Goal: Task Accomplishment & Management: Complete application form

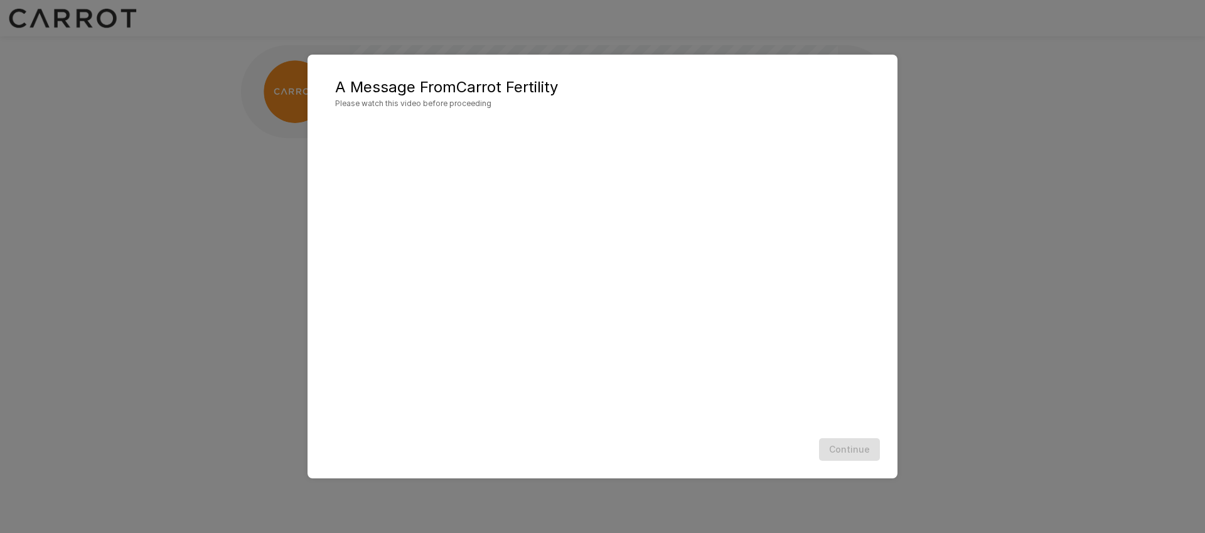
scroll to position [1, 0]
click at [851, 450] on button "Continue" at bounding box center [849, 449] width 61 height 23
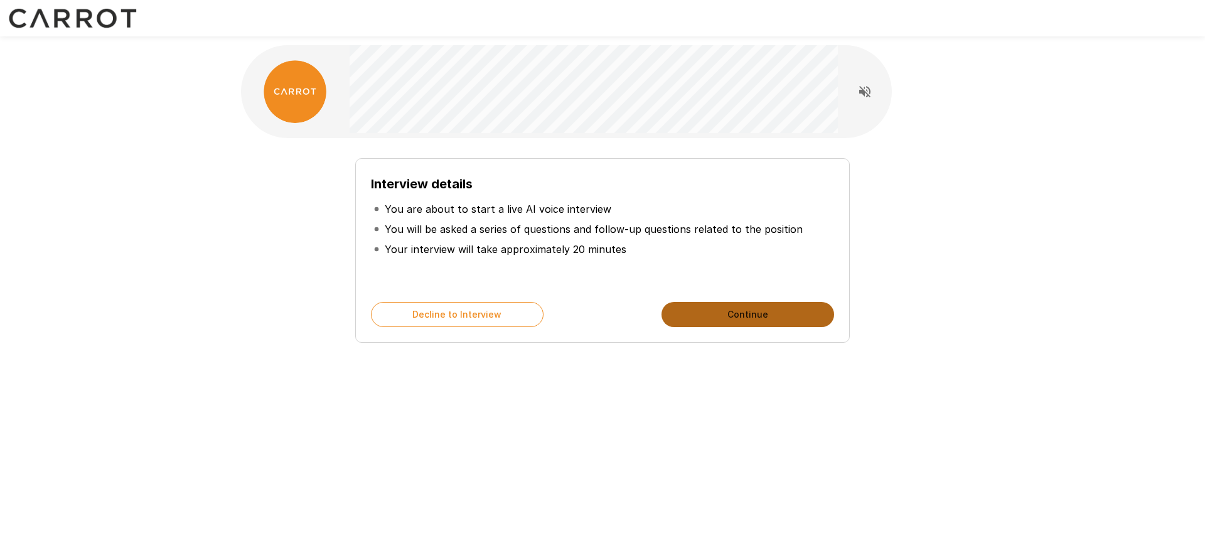
click at [770, 312] on button "Continue" at bounding box center [747, 314] width 173 height 25
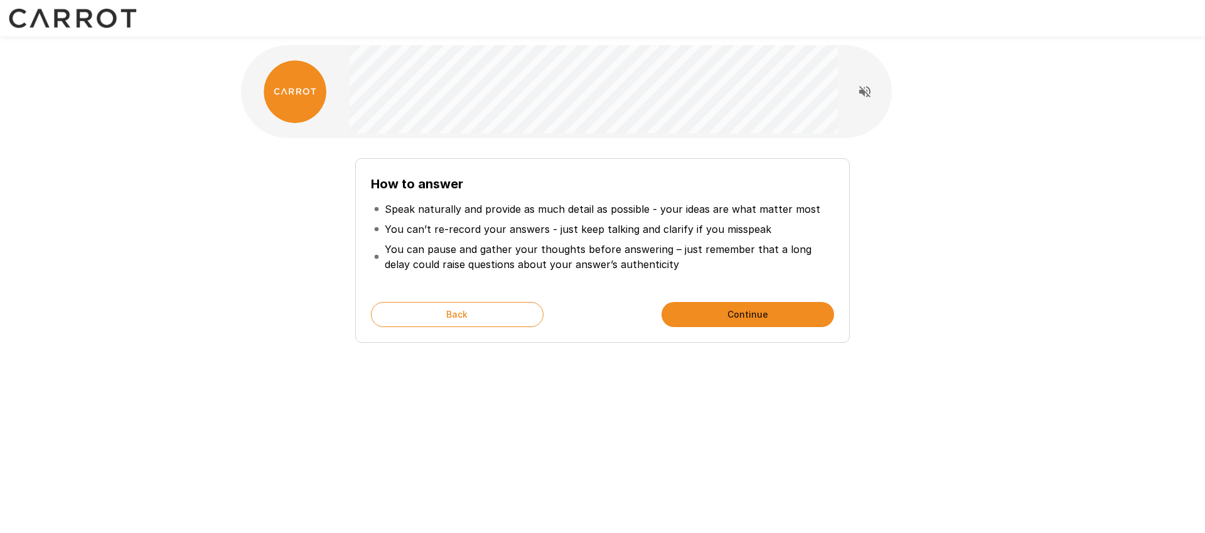
click at [764, 312] on button "Continue" at bounding box center [747, 314] width 173 height 25
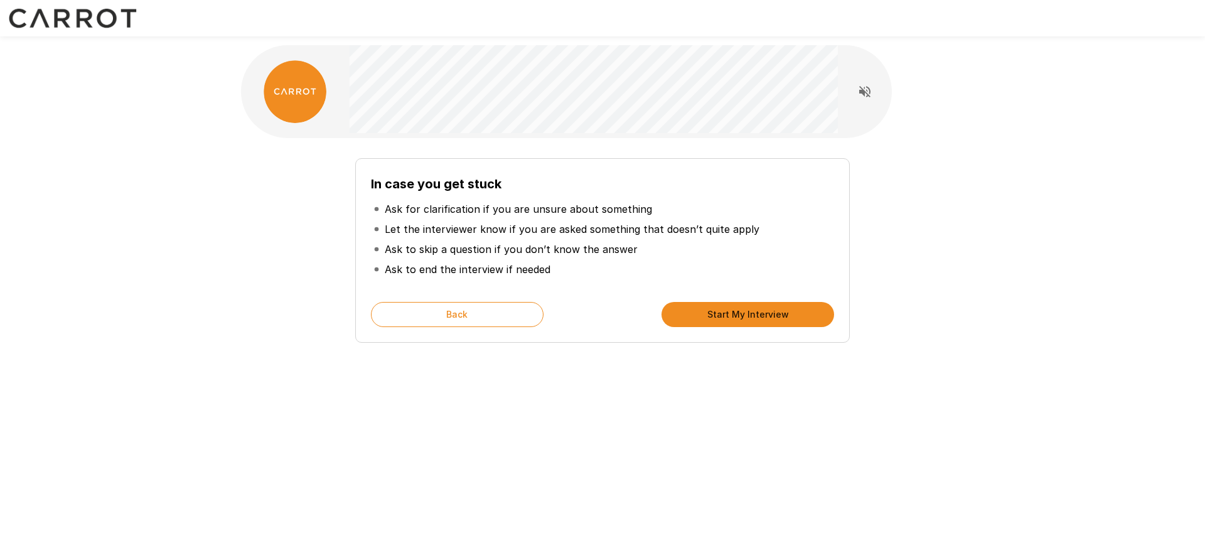
click at [764, 312] on button "Start My Interview" at bounding box center [747, 314] width 173 height 25
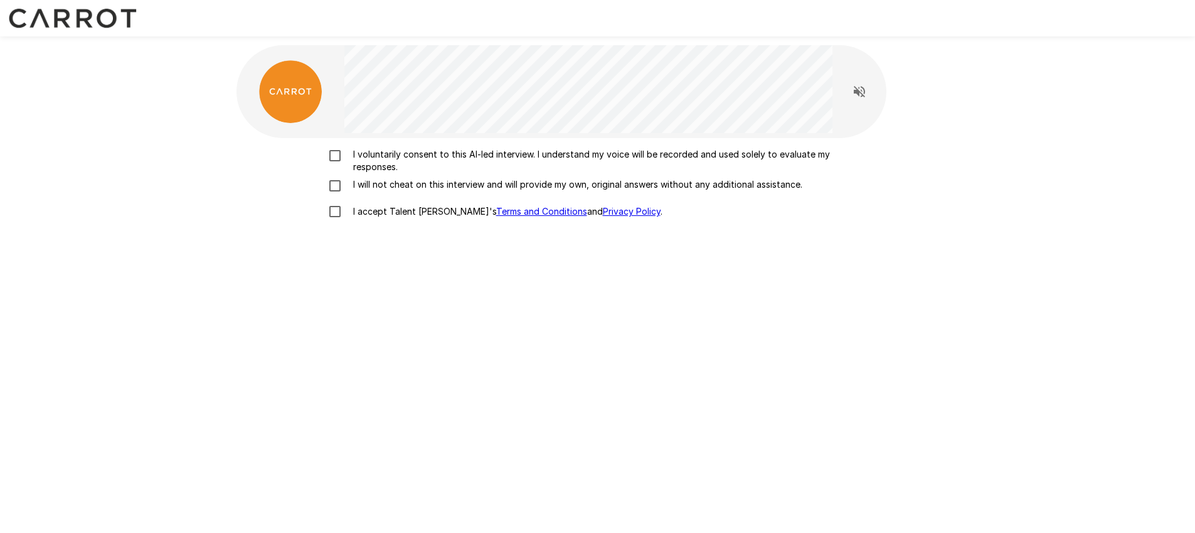
click at [448, 157] on p "I voluntarily consent to this AI-led interview. I understand my voice will be r…" at bounding box center [611, 160] width 526 height 25
click at [405, 182] on p "I will not cheat on this interview and will provide my own, original answers wi…" at bounding box center [575, 184] width 454 height 13
click at [387, 208] on p "I accept Talent Llama's Terms and Conditions and Privacy Policy ." at bounding box center [505, 211] width 314 height 13
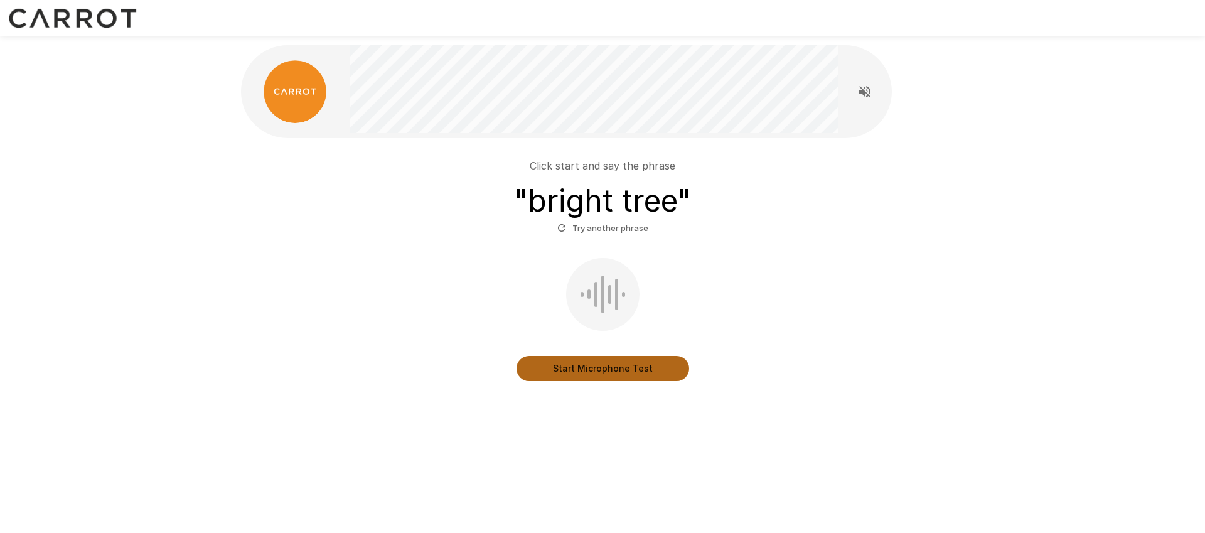
click at [591, 375] on button "Start Microphone Test" at bounding box center [602, 368] width 173 height 25
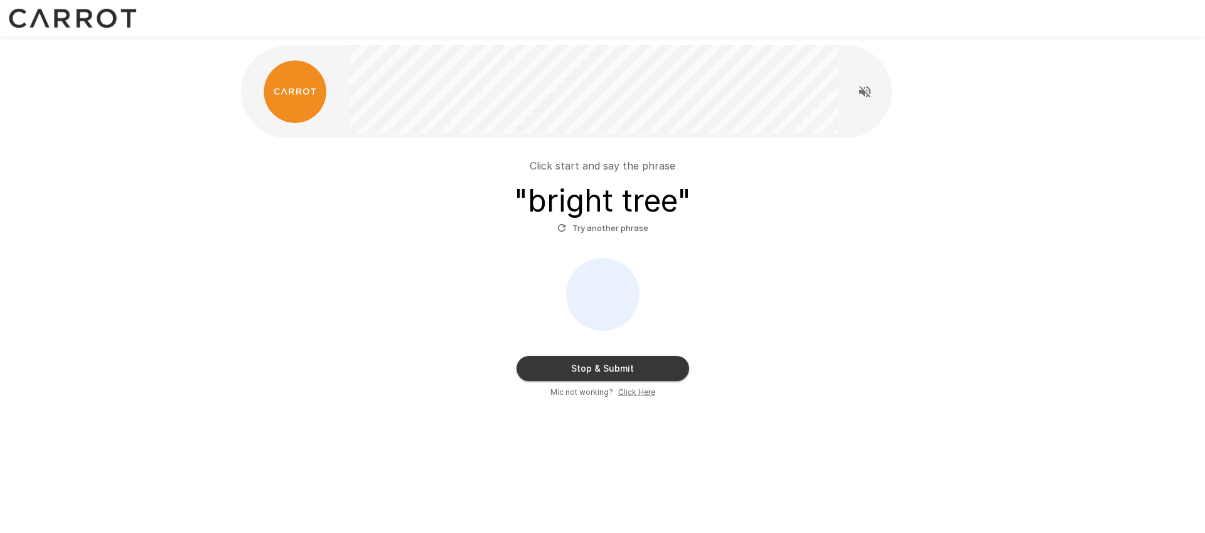
click at [600, 370] on button "Stop & Submit" at bounding box center [602, 368] width 173 height 25
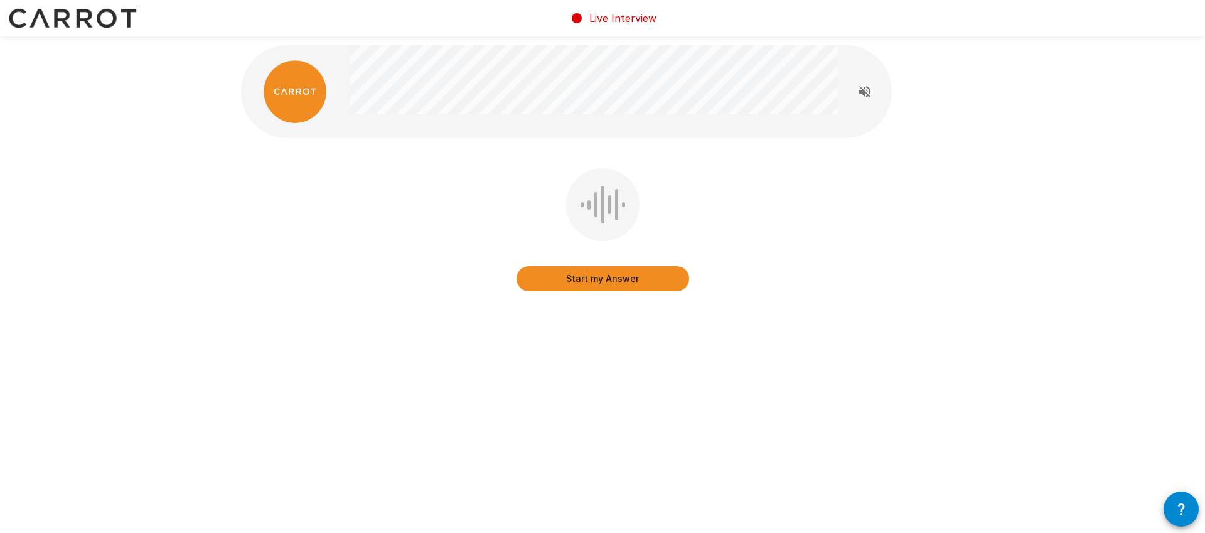
click at [623, 280] on button "Start my Answer" at bounding box center [602, 278] width 173 height 25
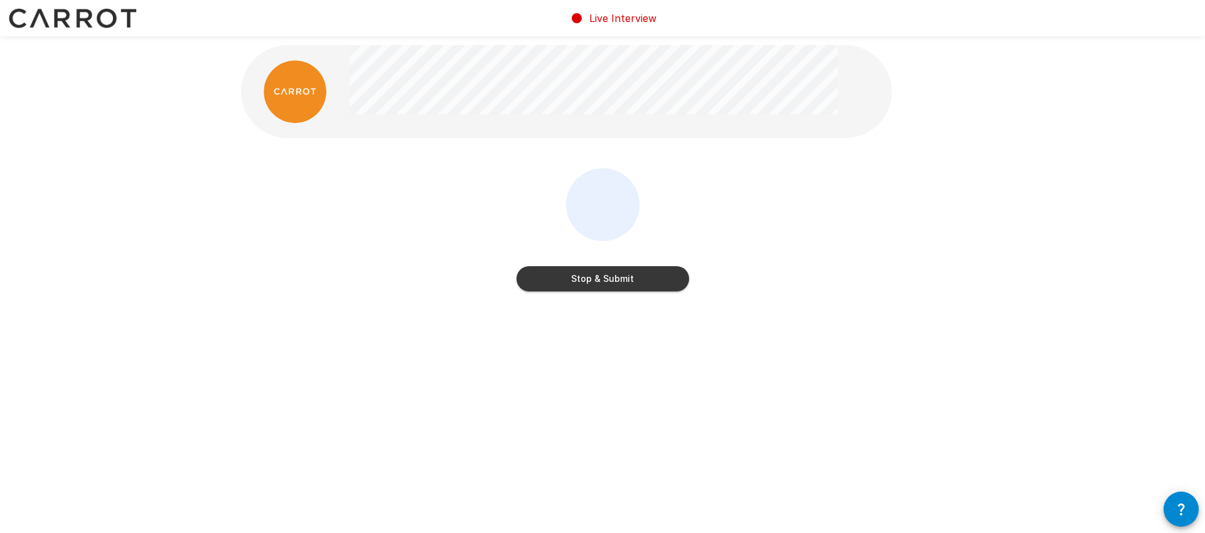
click at [650, 279] on button "Stop & Submit" at bounding box center [602, 278] width 173 height 25
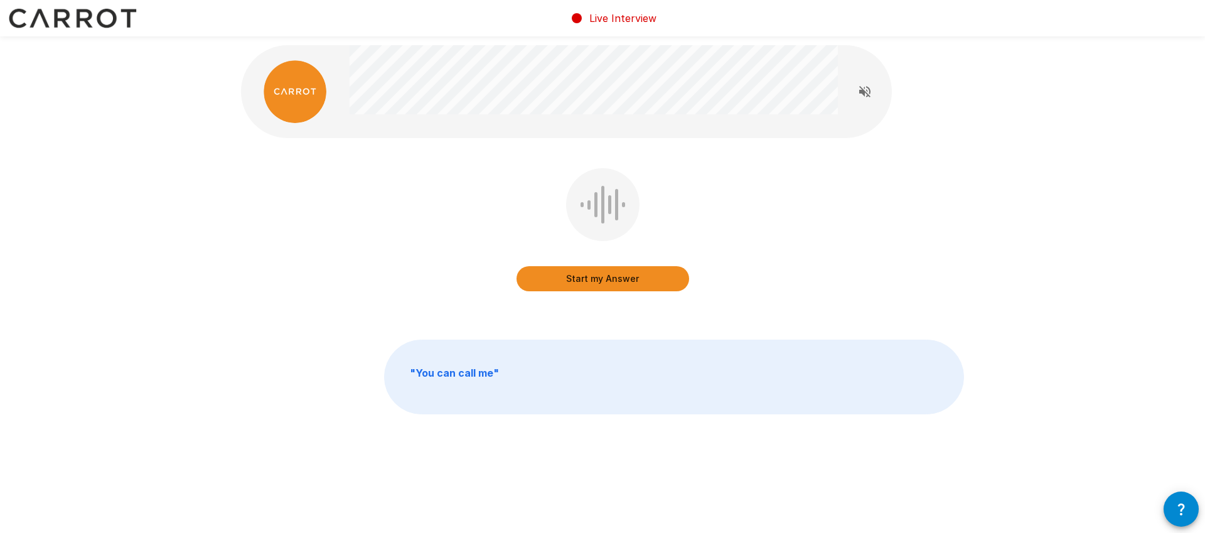
click at [607, 279] on button "Start my Answer" at bounding box center [602, 278] width 173 height 25
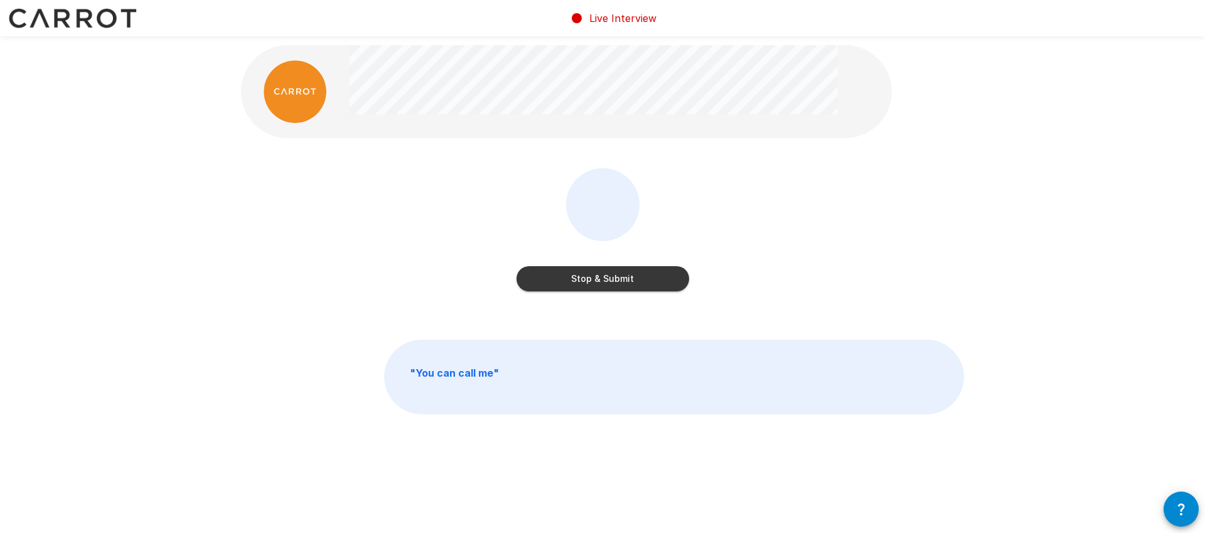
click at [636, 277] on button "Stop & Submit" at bounding box center [602, 278] width 173 height 25
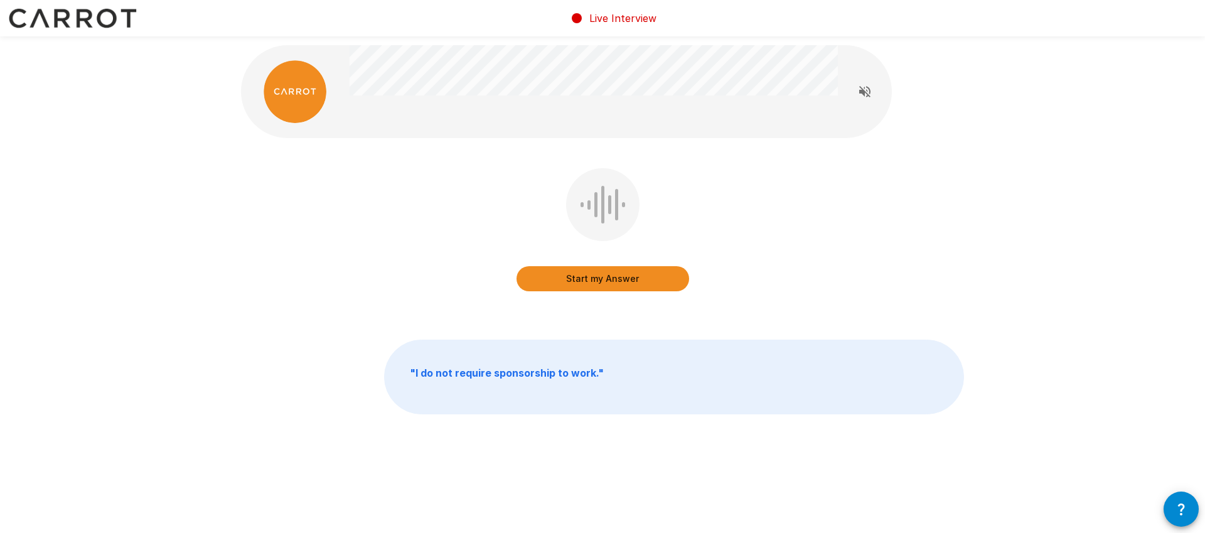
click at [626, 275] on button "Start my Answer" at bounding box center [602, 278] width 173 height 25
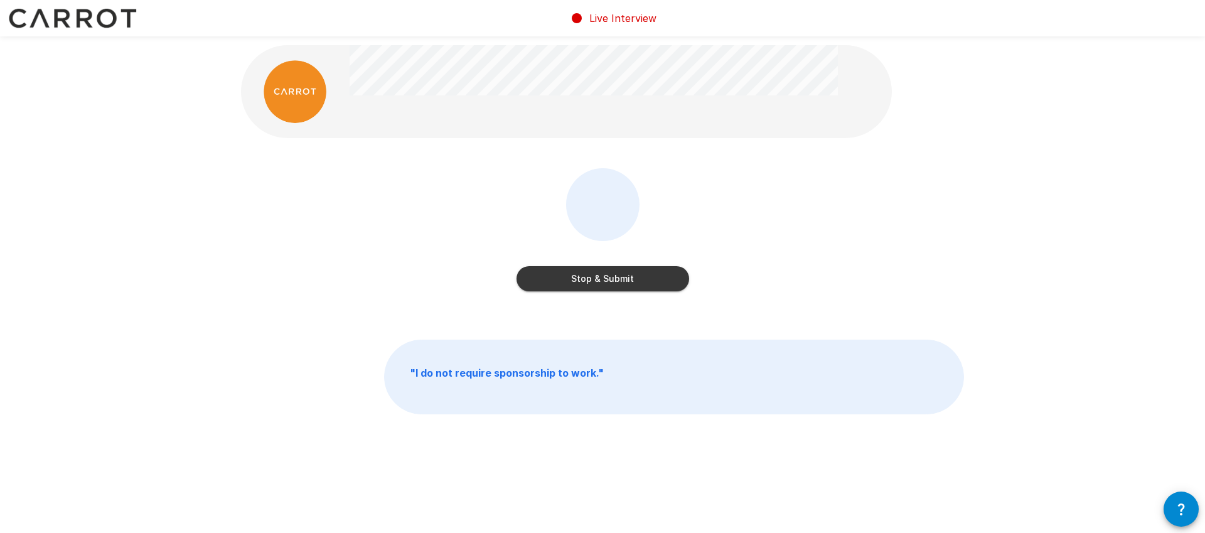
click at [629, 275] on button "Stop & Submit" at bounding box center [602, 278] width 173 height 25
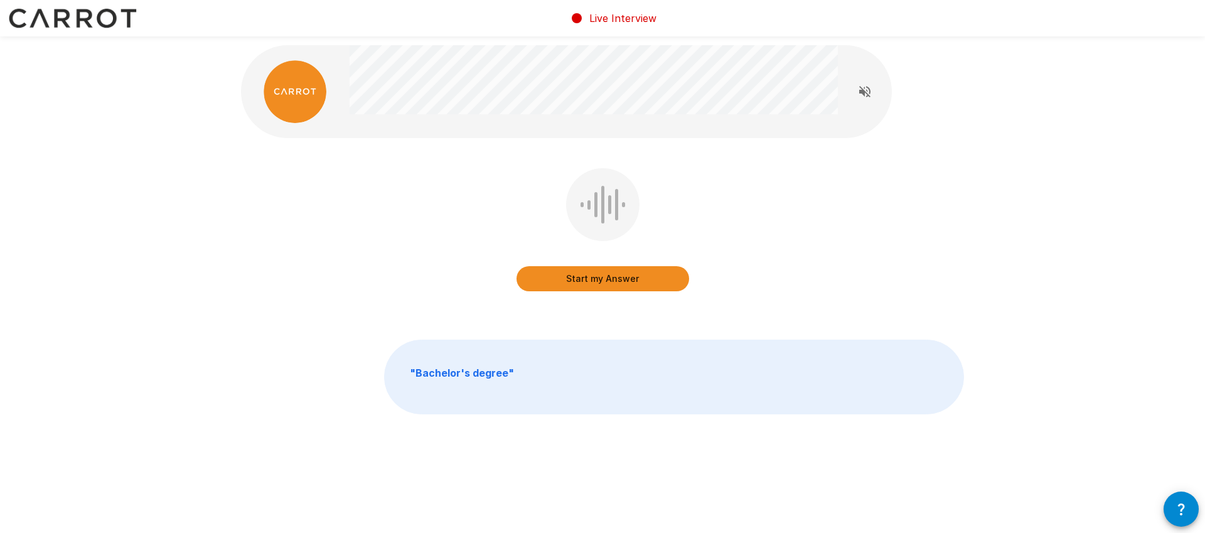
click at [627, 274] on button "Start my Answer" at bounding box center [602, 278] width 173 height 25
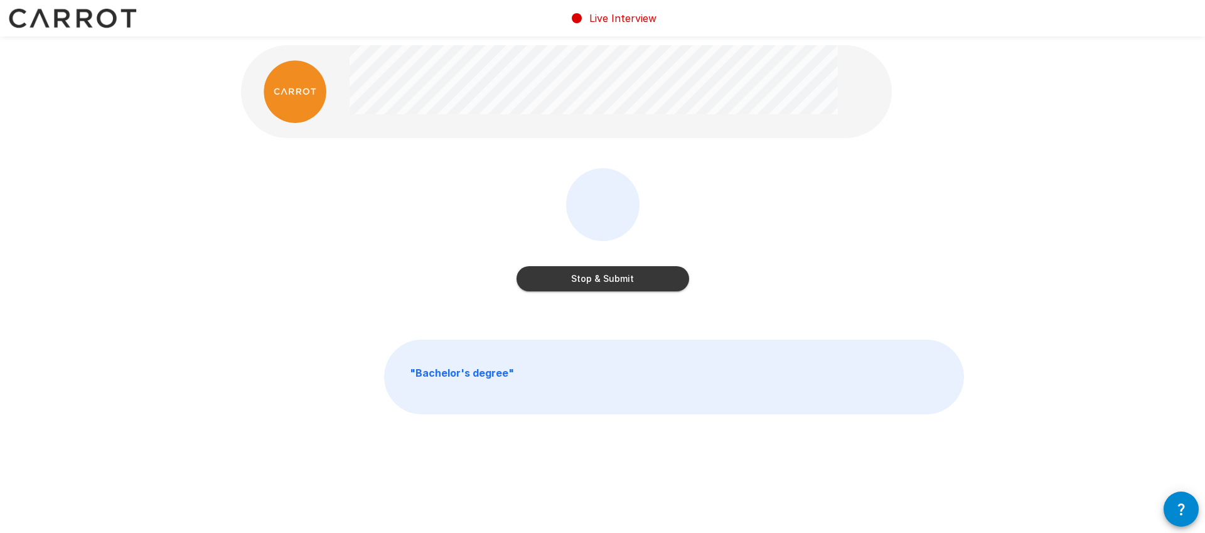
click at [627, 274] on button "Stop & Submit" at bounding box center [602, 278] width 173 height 25
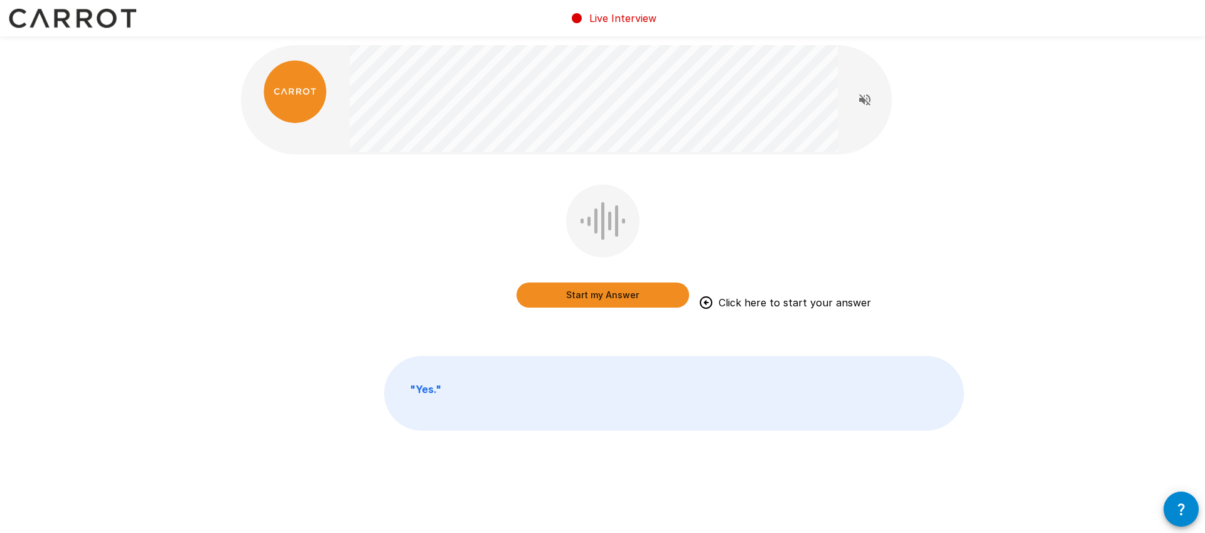
click at [600, 294] on button "Start my Answer" at bounding box center [602, 294] width 173 height 25
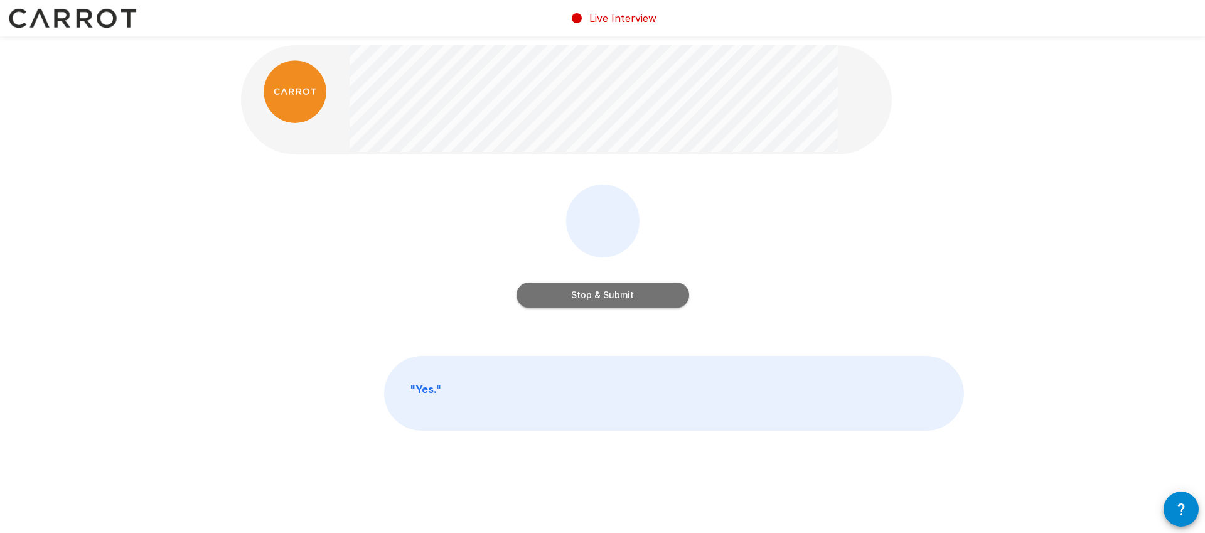
click at [600, 297] on button "Stop & Submit" at bounding box center [602, 294] width 173 height 25
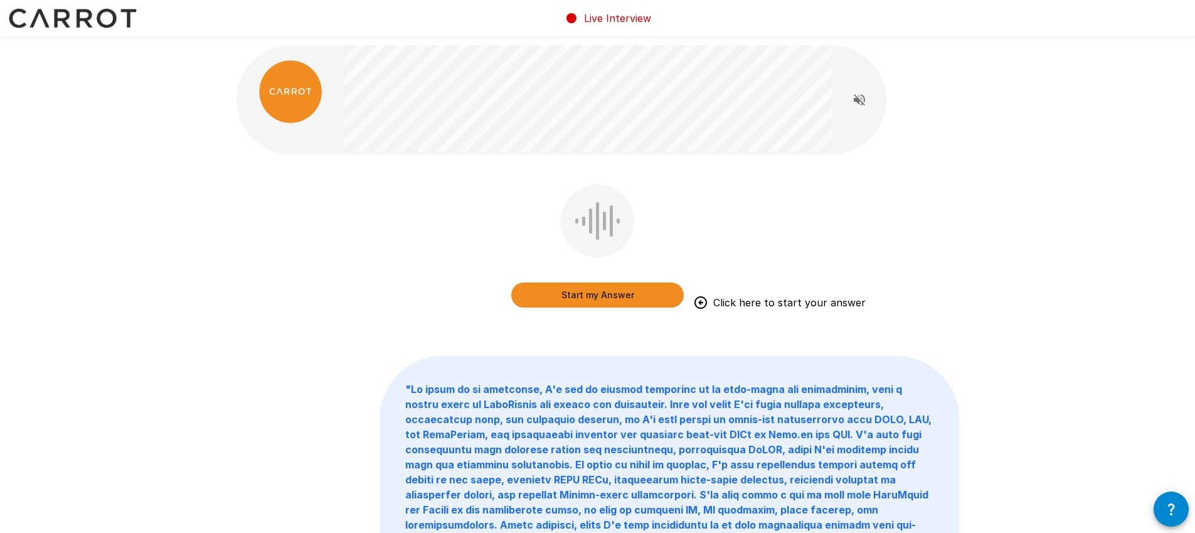
click at [586, 297] on button "Start my Answer" at bounding box center [597, 294] width 173 height 25
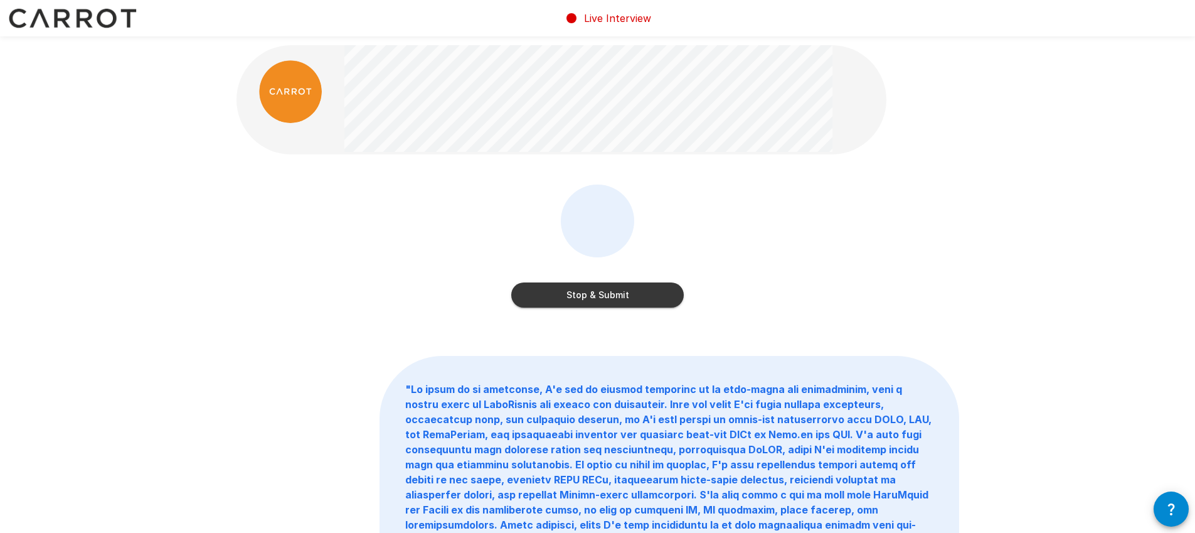
click at [586, 297] on button "Stop & Submit" at bounding box center [597, 294] width 173 height 25
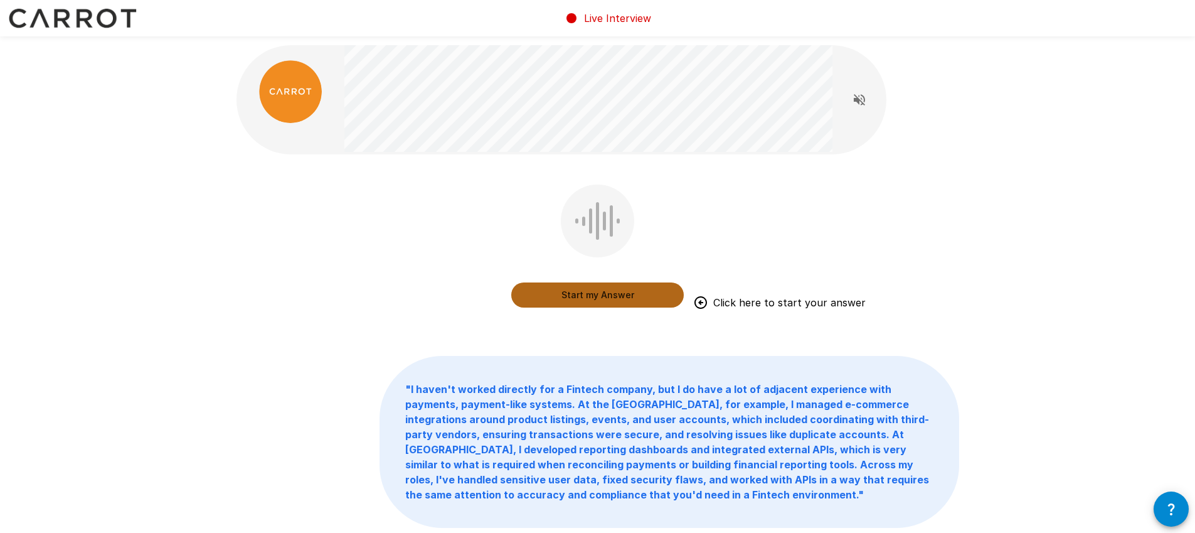
click at [597, 297] on button "Start my Answer" at bounding box center [597, 294] width 173 height 25
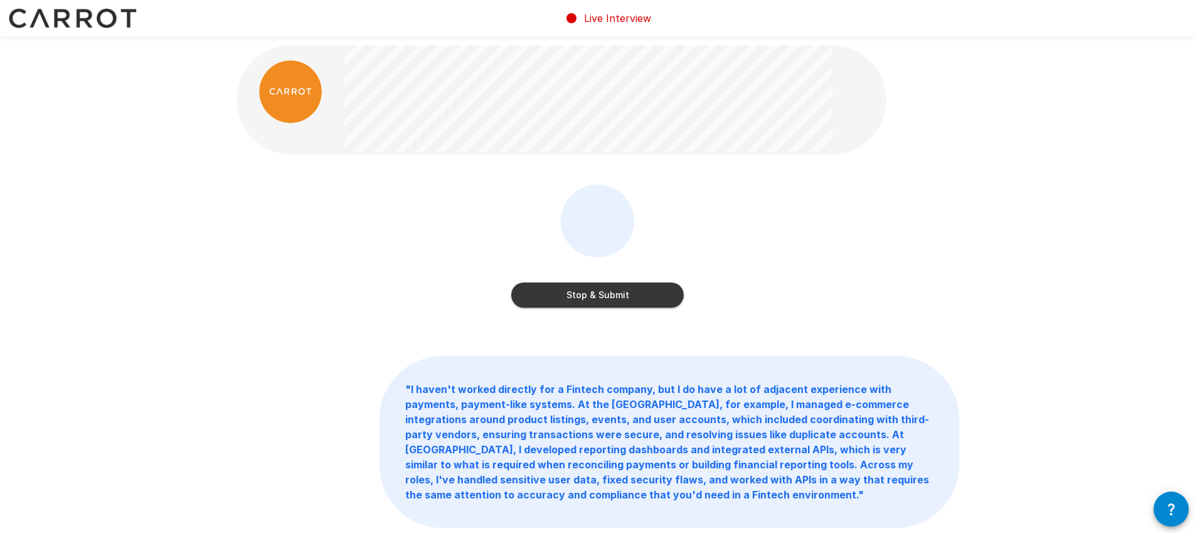
click at [597, 297] on button "Stop & Submit" at bounding box center [597, 294] width 173 height 25
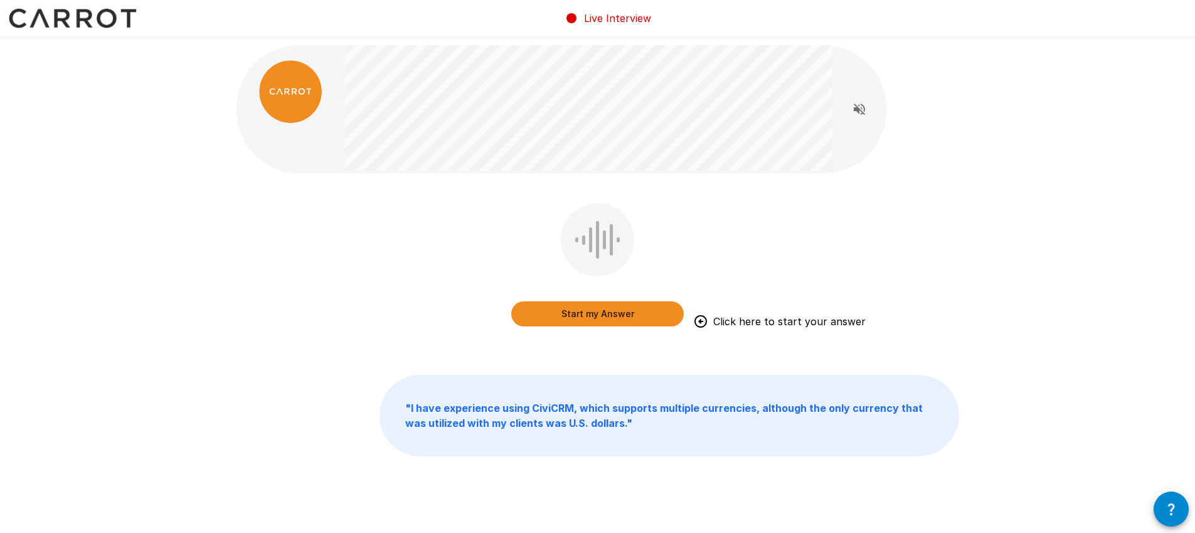
click at [624, 316] on button "Start my Answer" at bounding box center [597, 313] width 173 height 25
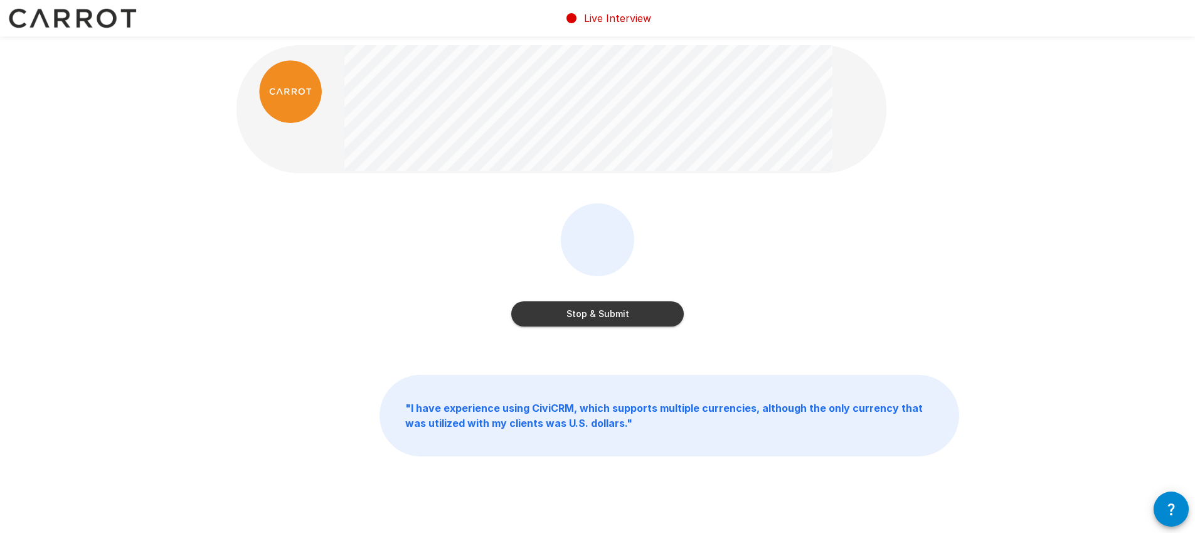
click at [624, 316] on button "Stop & Submit" at bounding box center [597, 313] width 173 height 25
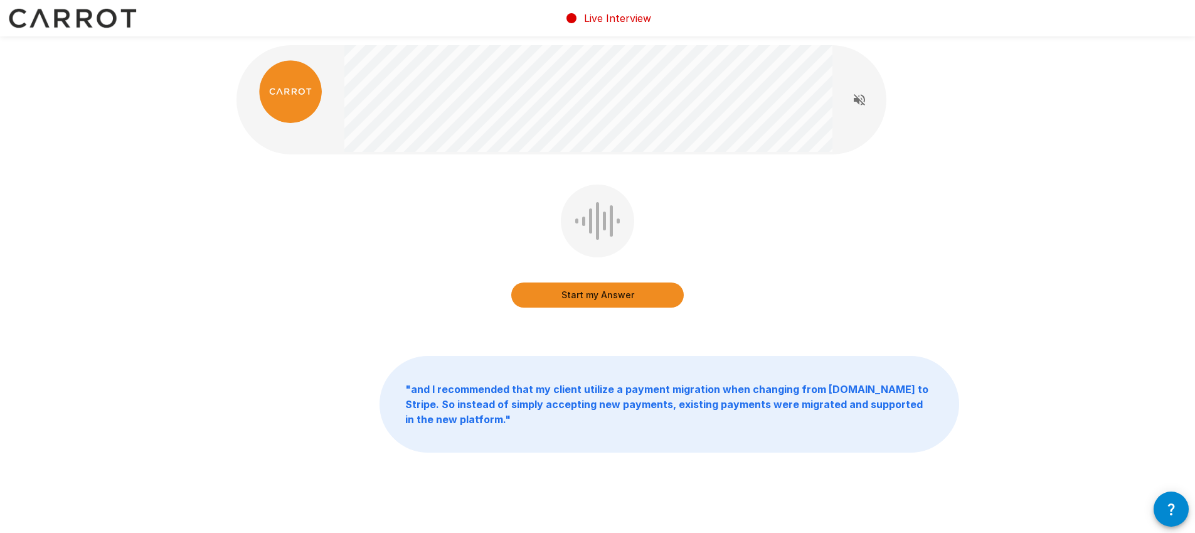
click at [618, 299] on button "Start my Answer" at bounding box center [597, 294] width 173 height 25
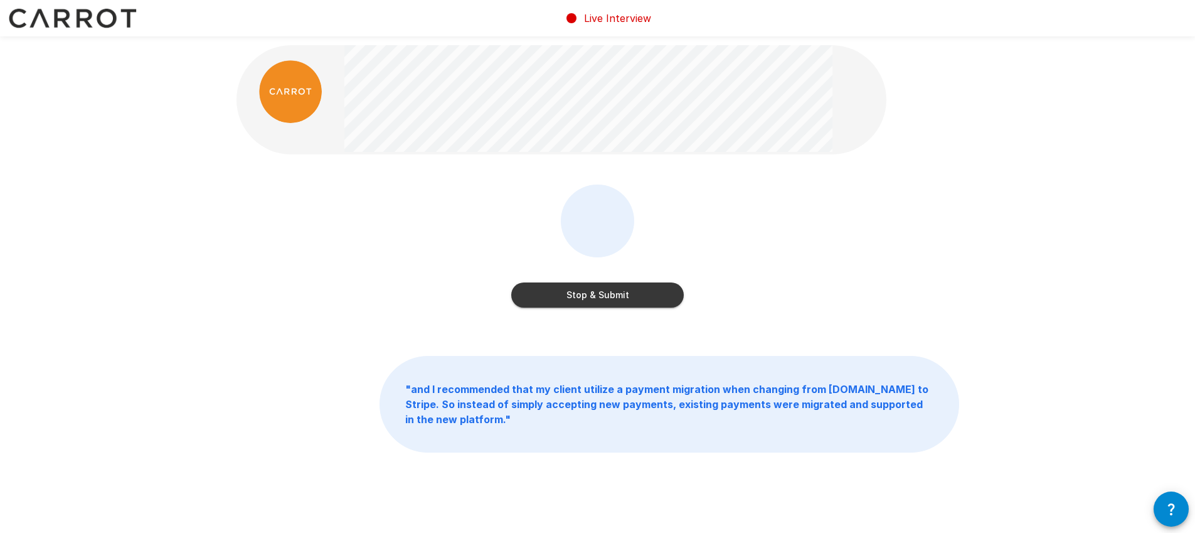
click at [619, 294] on button "Stop & Submit" at bounding box center [597, 294] width 173 height 25
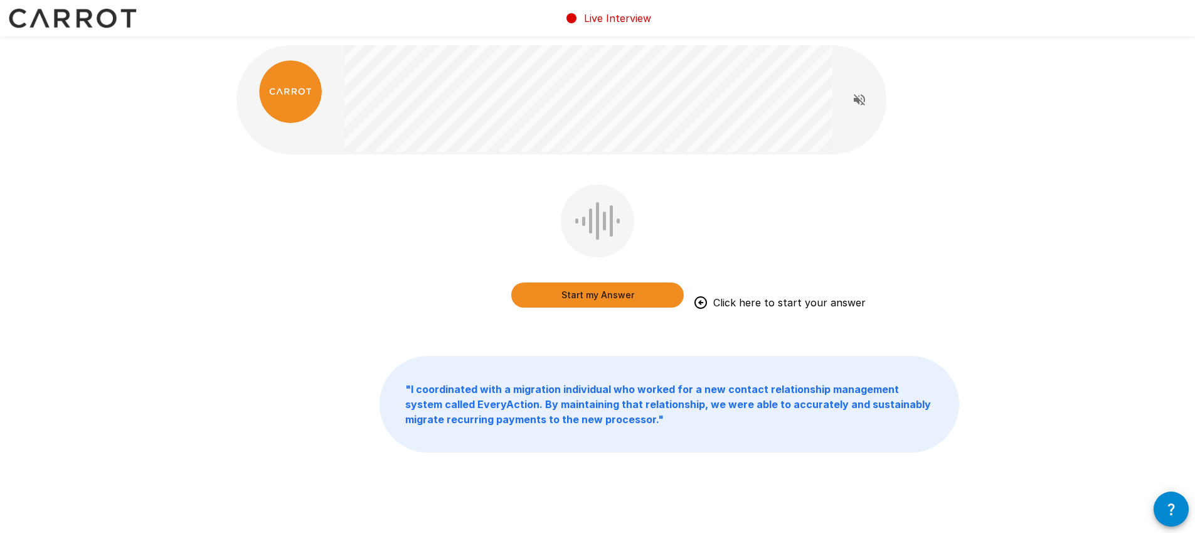
click at [619, 294] on button "Start my Answer" at bounding box center [597, 294] width 173 height 25
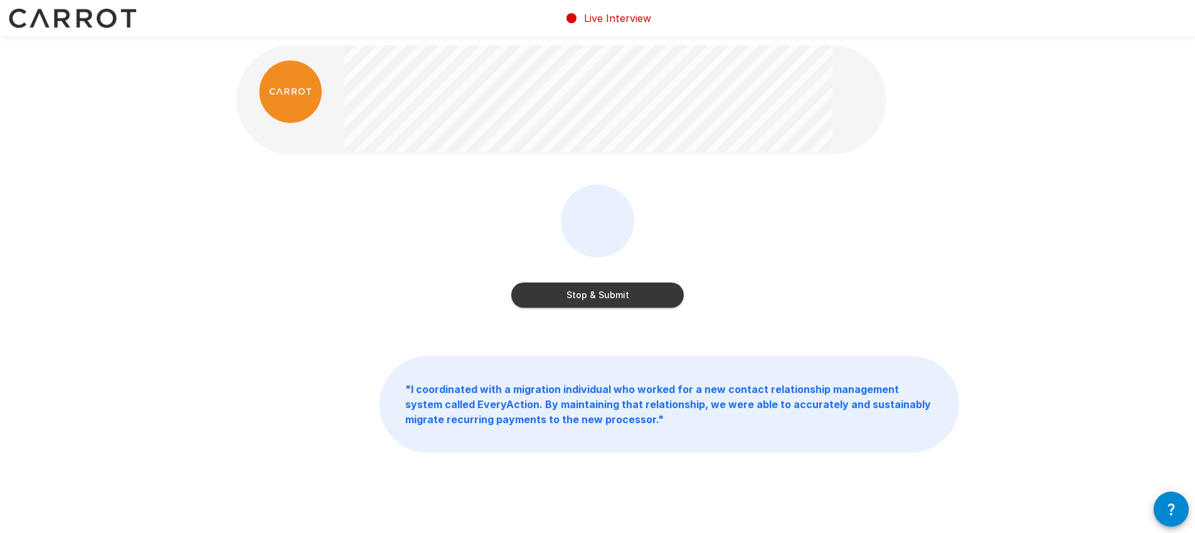
click at [619, 294] on button "Stop & Submit" at bounding box center [597, 294] width 173 height 25
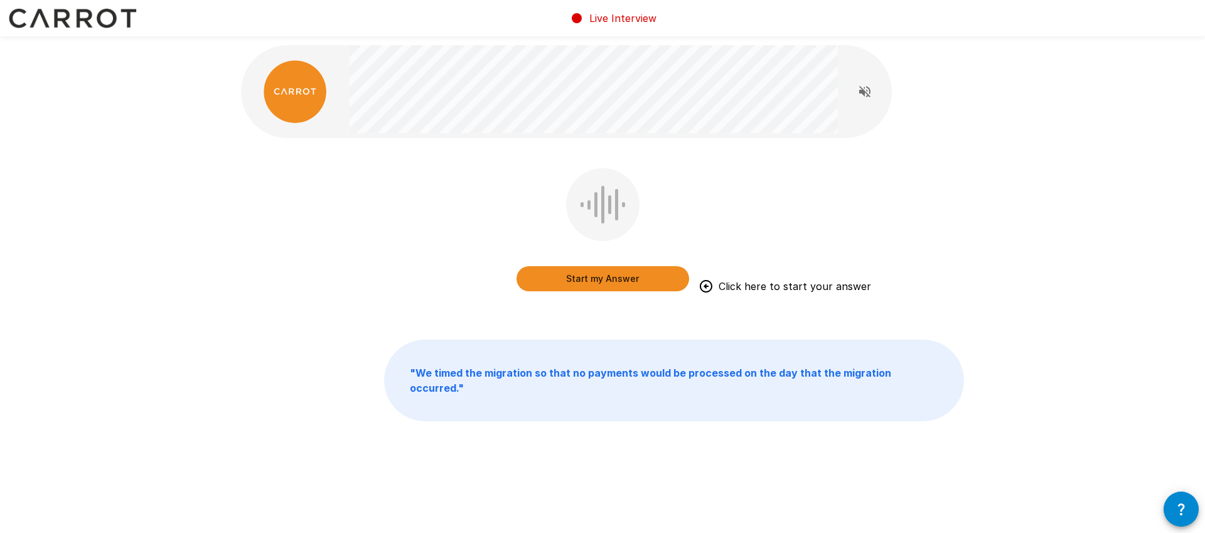
click at [610, 277] on button "Start my Answer" at bounding box center [602, 278] width 173 height 25
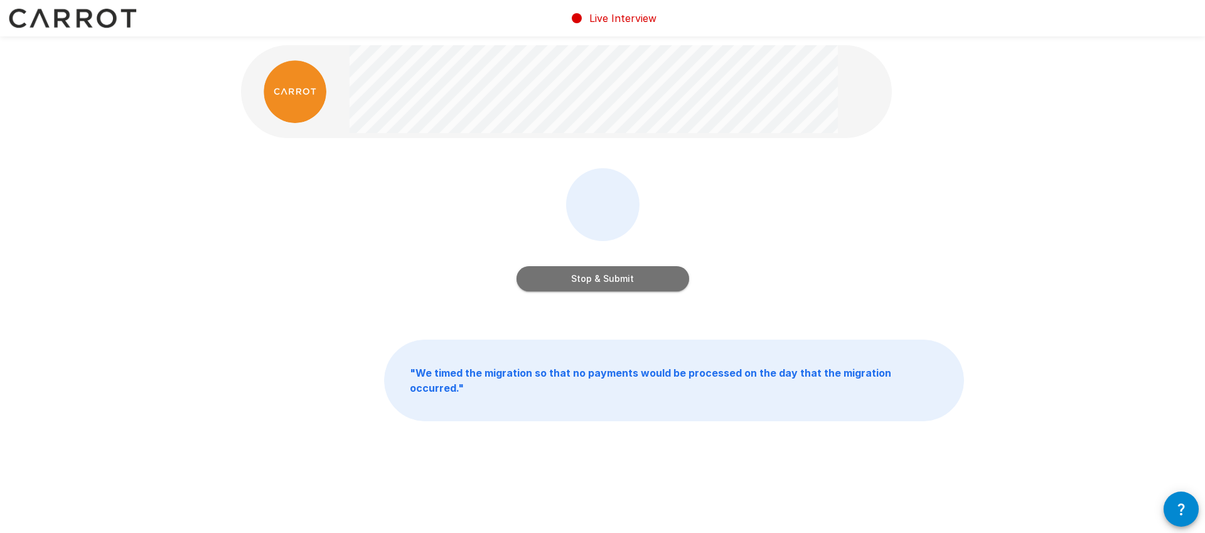
click at [628, 277] on button "Stop & Submit" at bounding box center [602, 278] width 173 height 25
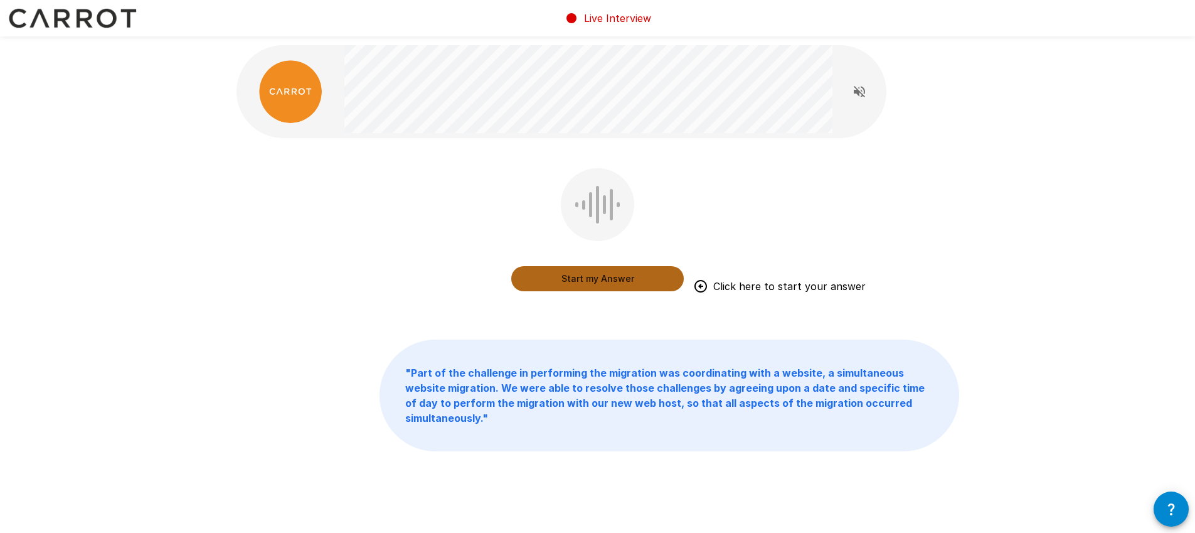
click at [582, 277] on button "Start my Answer" at bounding box center [597, 278] width 173 height 25
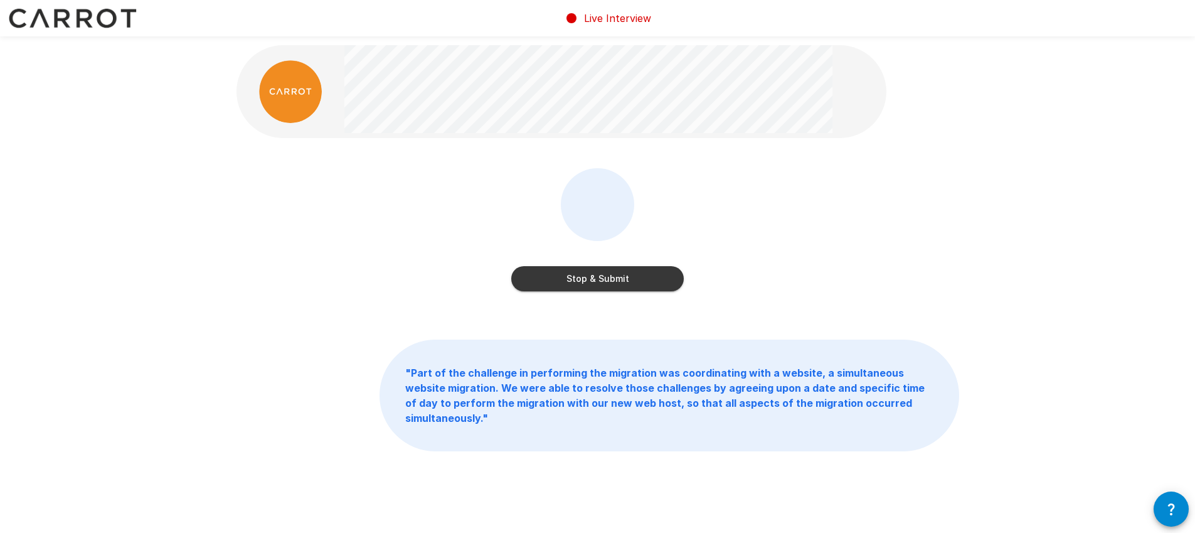
click at [581, 278] on button "Stop & Submit" at bounding box center [597, 278] width 173 height 25
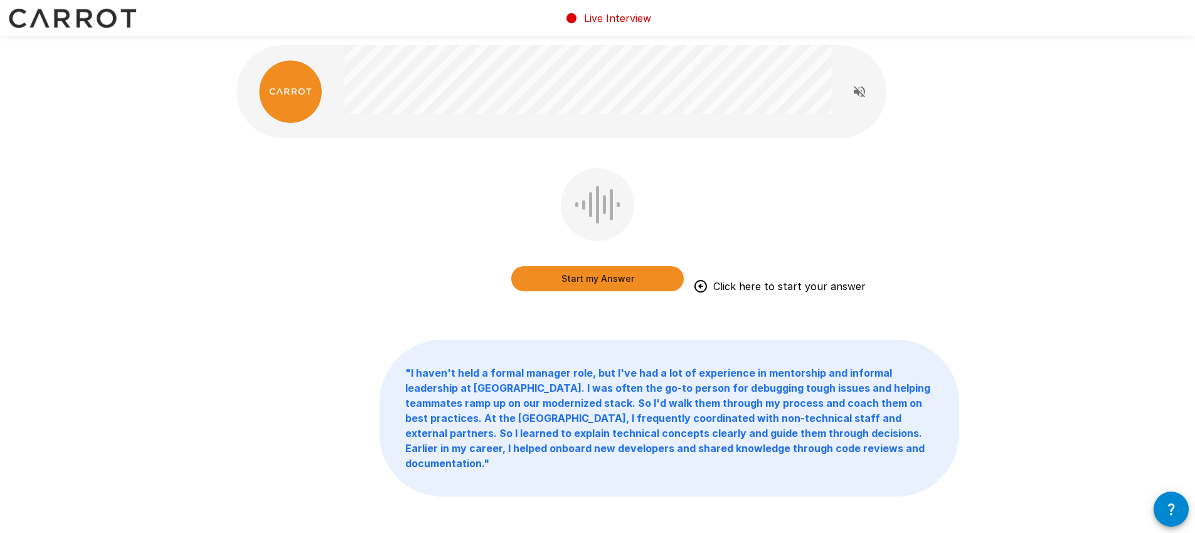
click at [605, 275] on button "Start my Answer" at bounding box center [597, 278] width 173 height 25
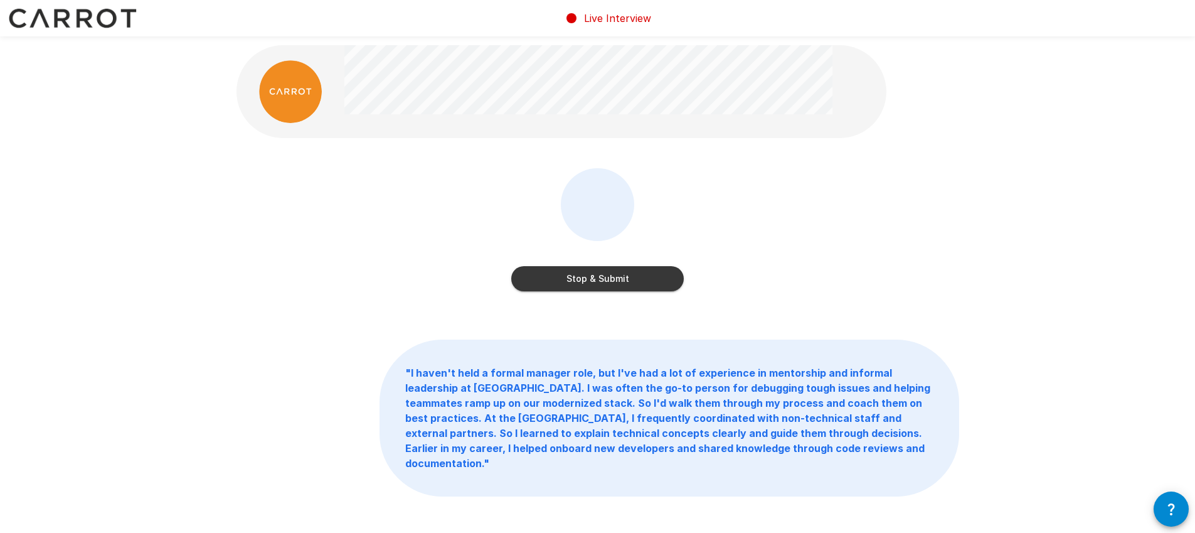
click at [605, 275] on button "Stop & Submit" at bounding box center [597, 278] width 173 height 25
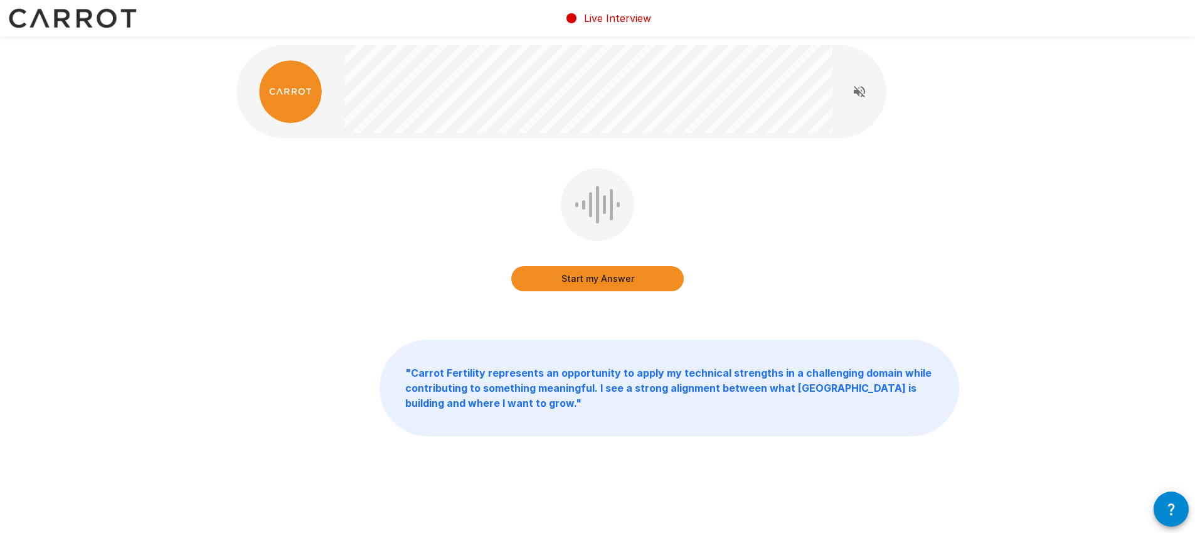
click at [605, 275] on button "Start my Answer" at bounding box center [597, 278] width 173 height 25
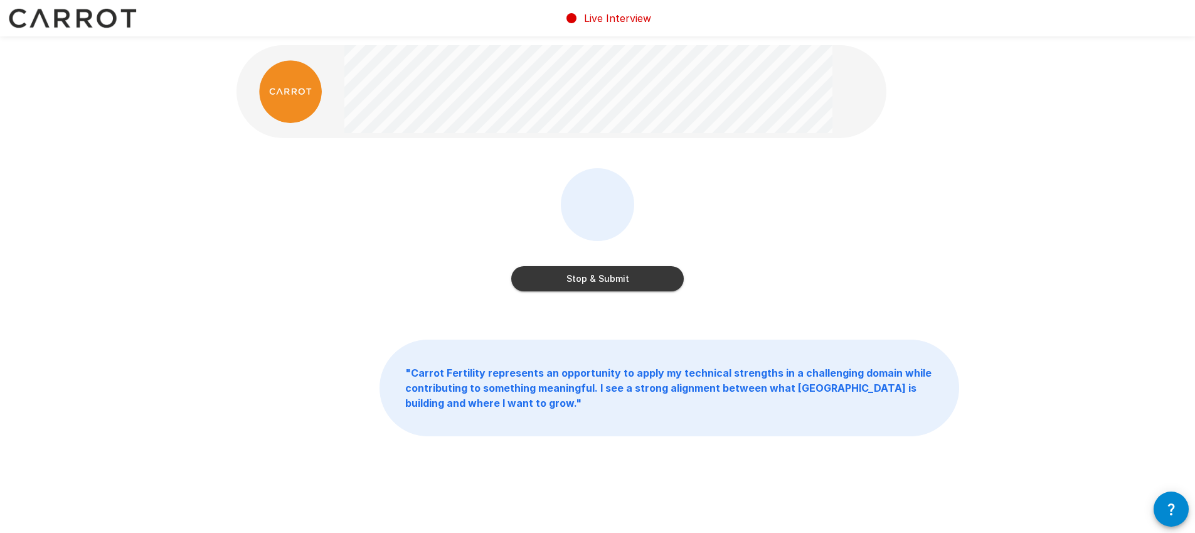
click at [605, 275] on button "Stop & Submit" at bounding box center [597, 278] width 173 height 25
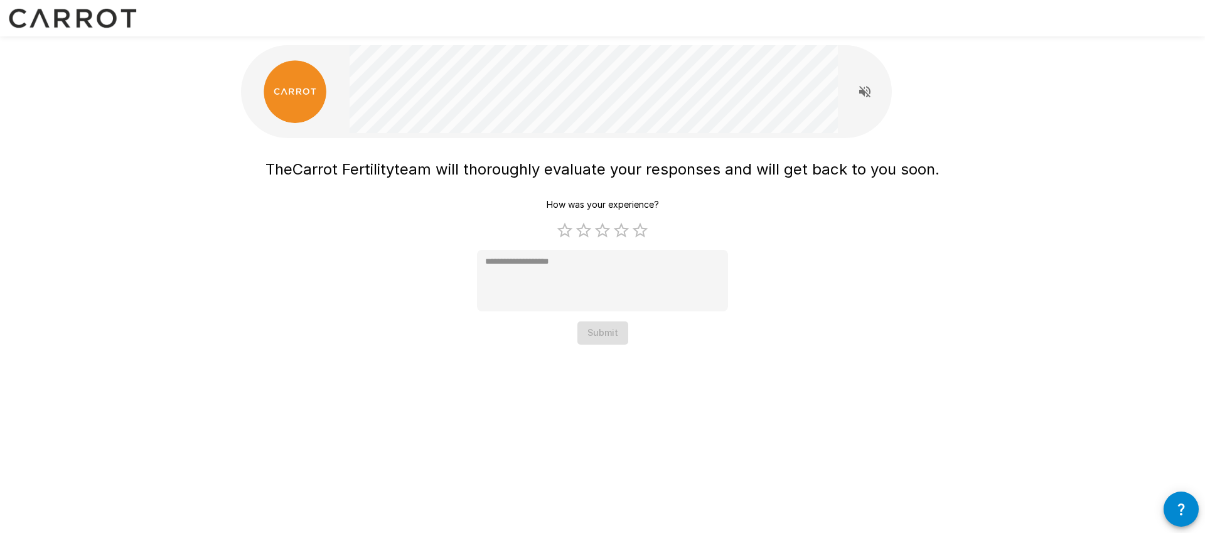
type textarea "*"
